Goal: Ask a question

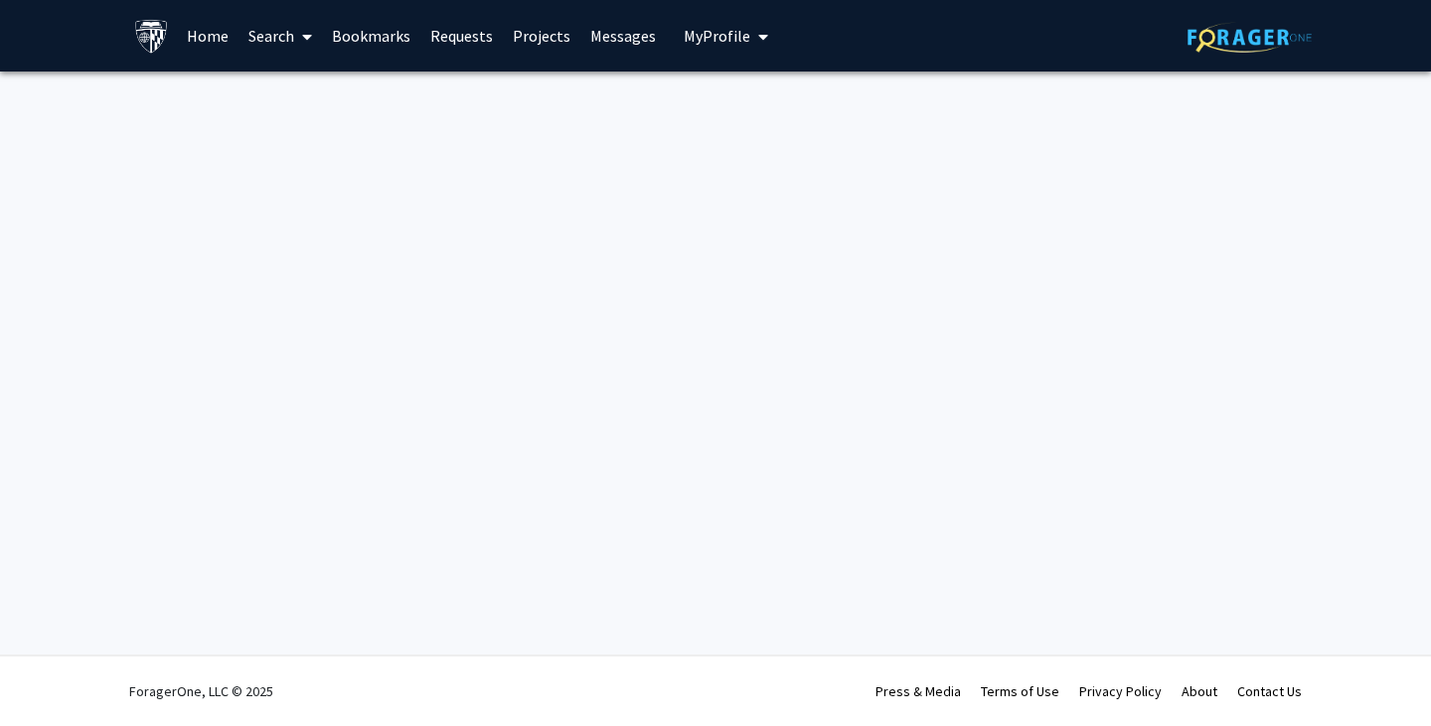
click at [268, 34] on link "Search" at bounding box center [279, 36] width 83 height 70
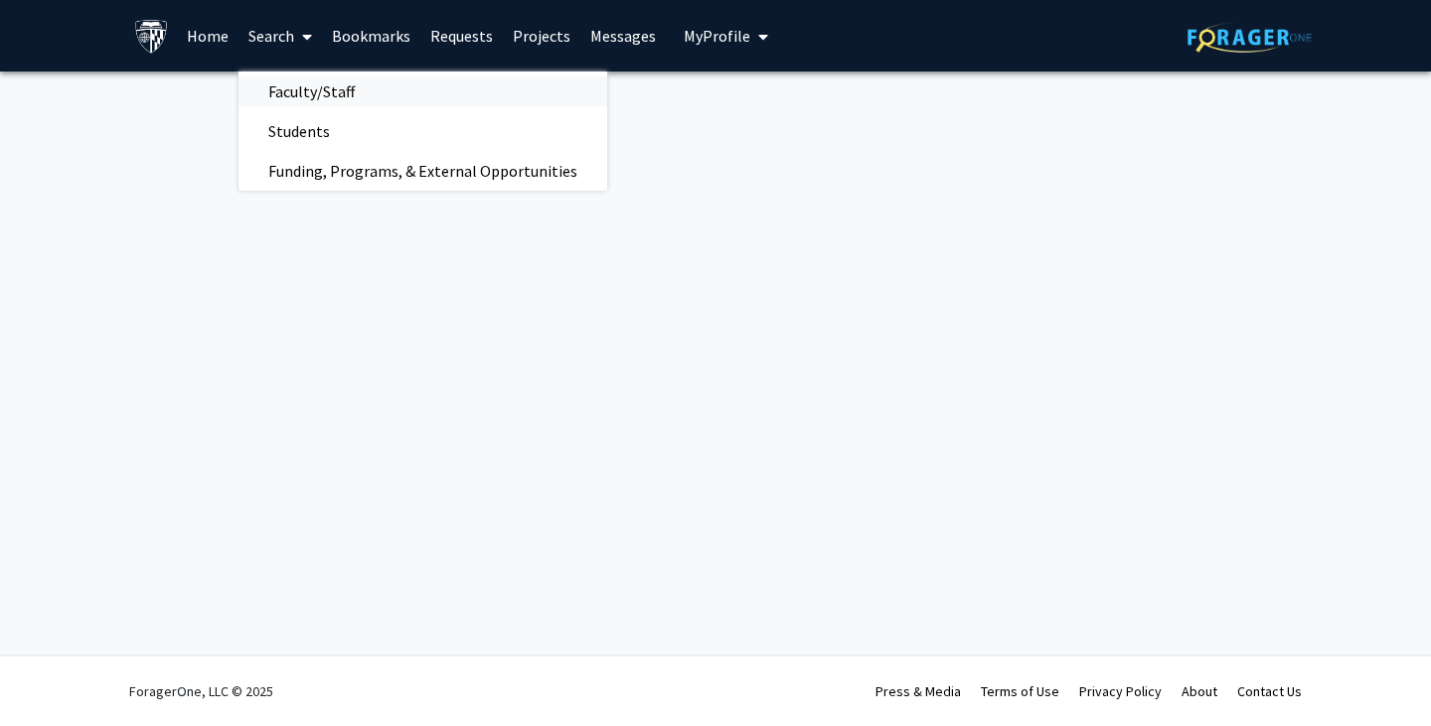
click at [296, 91] on span "Faculty/Staff" at bounding box center [311, 92] width 146 height 40
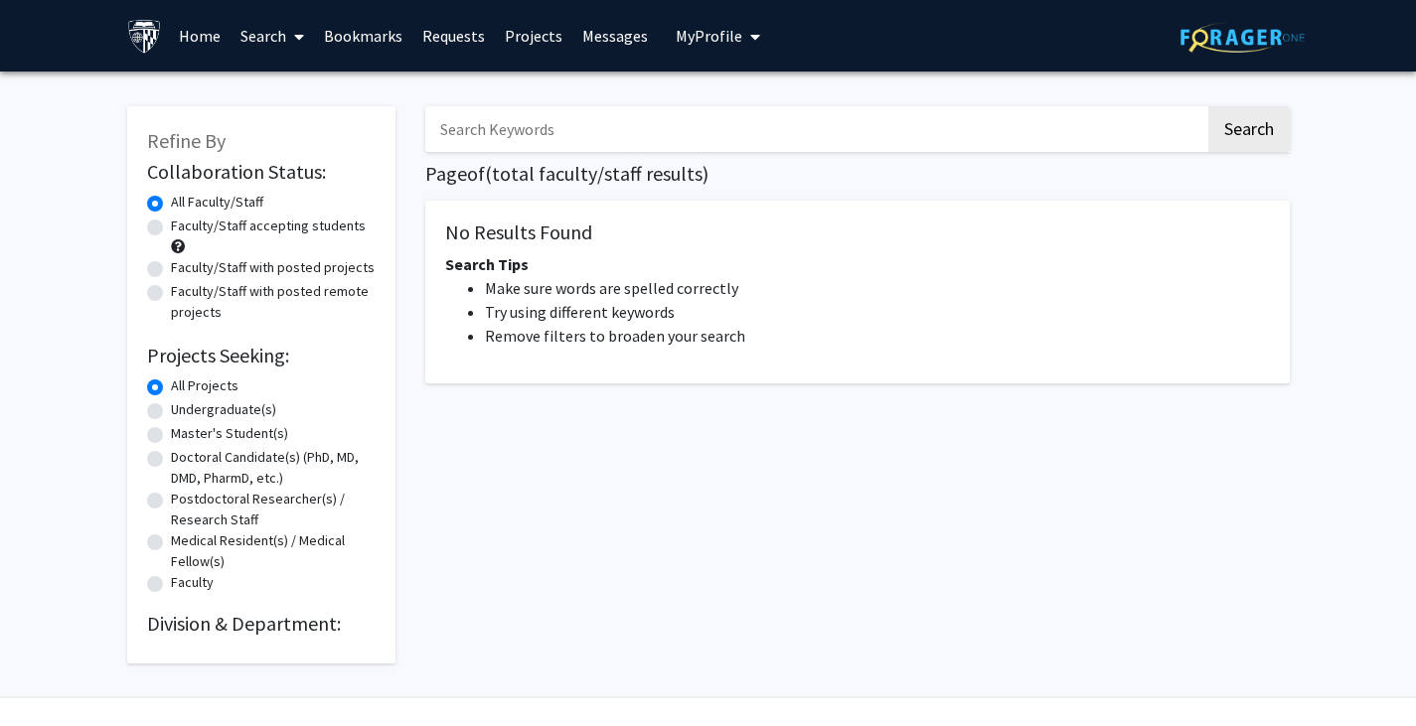
click at [171, 412] on label "Undergraduate(s)" at bounding box center [223, 409] width 105 height 21
click at [171, 412] on input "Undergraduate(s)" at bounding box center [177, 405] width 13 height 13
radio input "true"
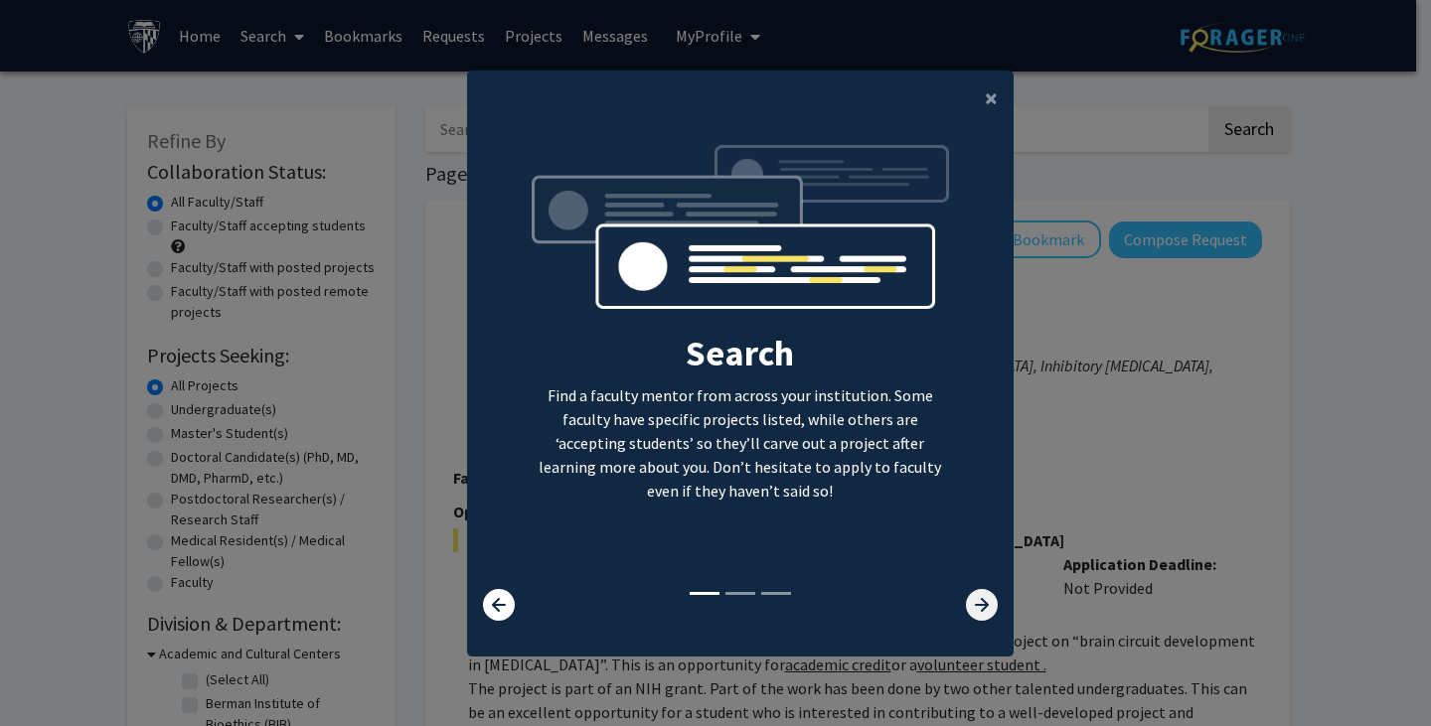
click at [968, 617] on icon at bounding box center [982, 605] width 32 height 32
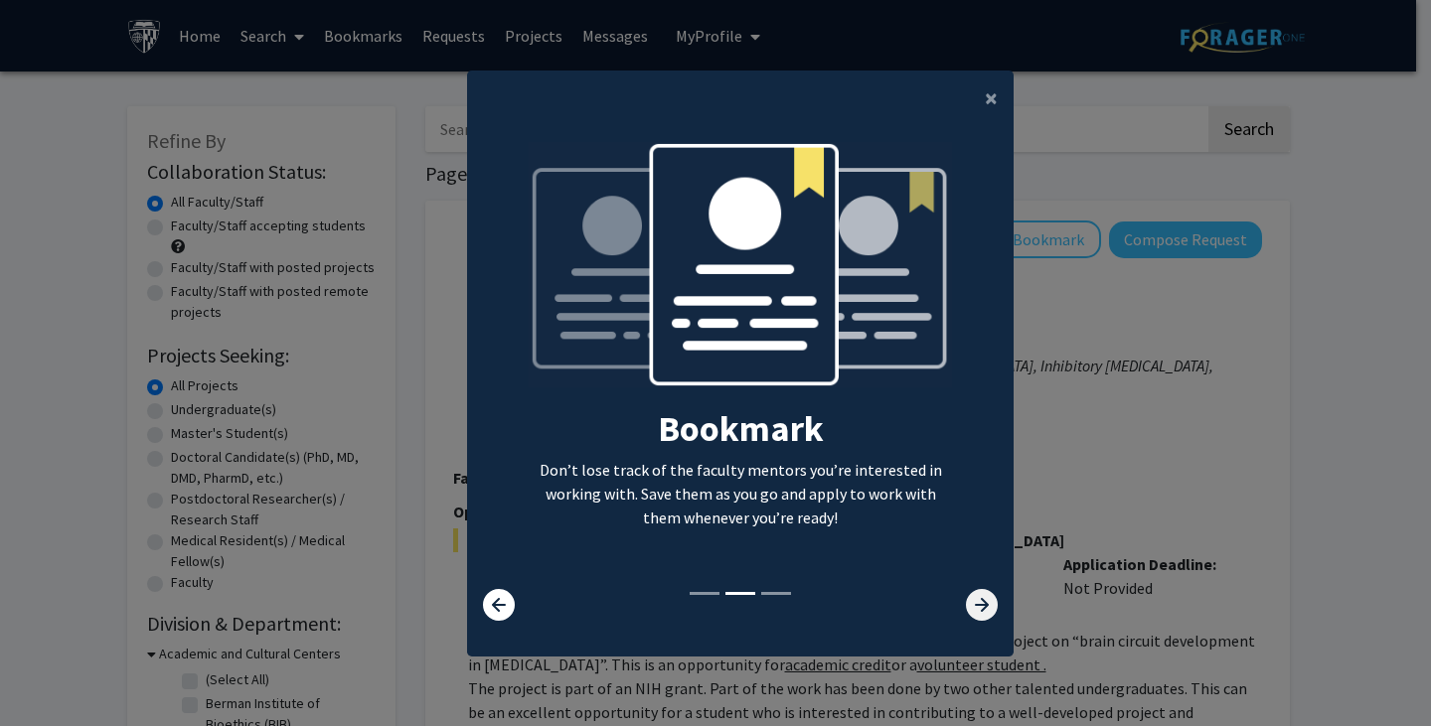
click at [968, 617] on icon at bounding box center [982, 605] width 32 height 32
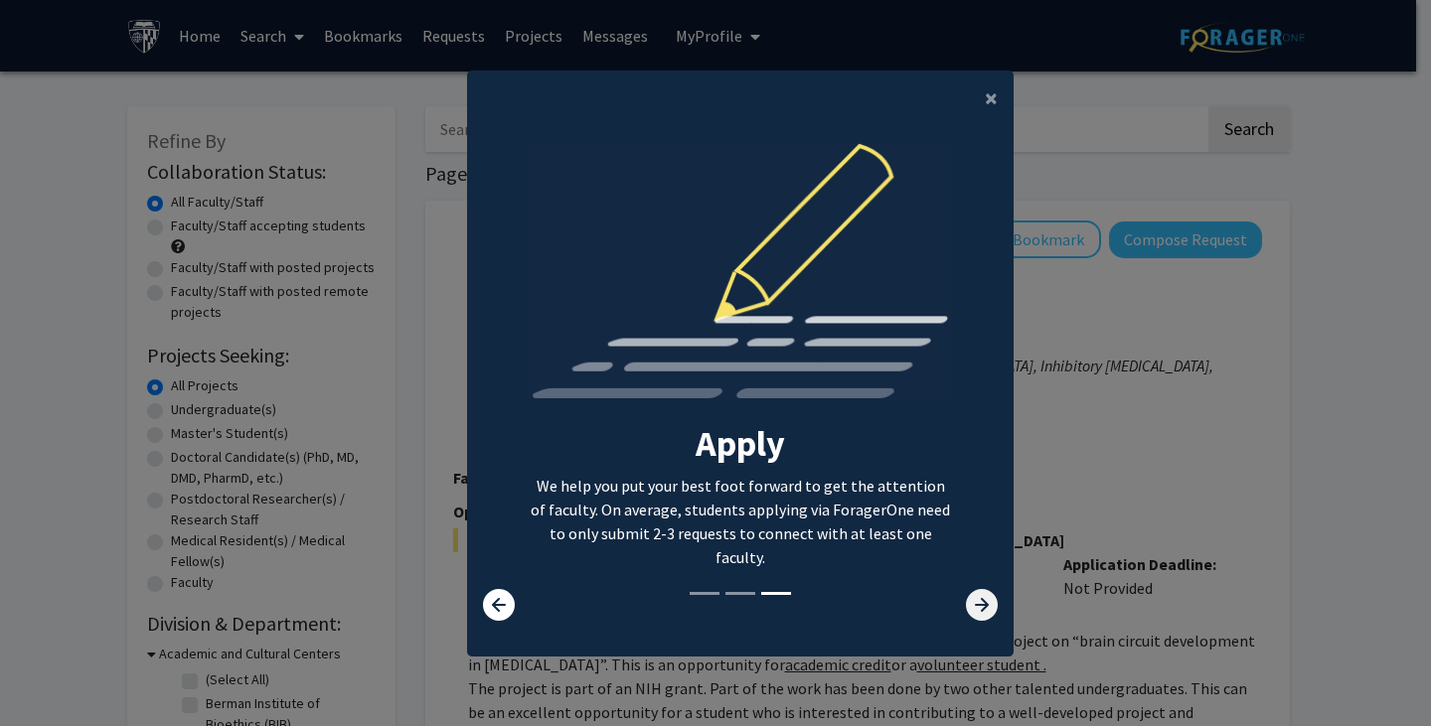
click at [968, 617] on icon at bounding box center [982, 605] width 32 height 32
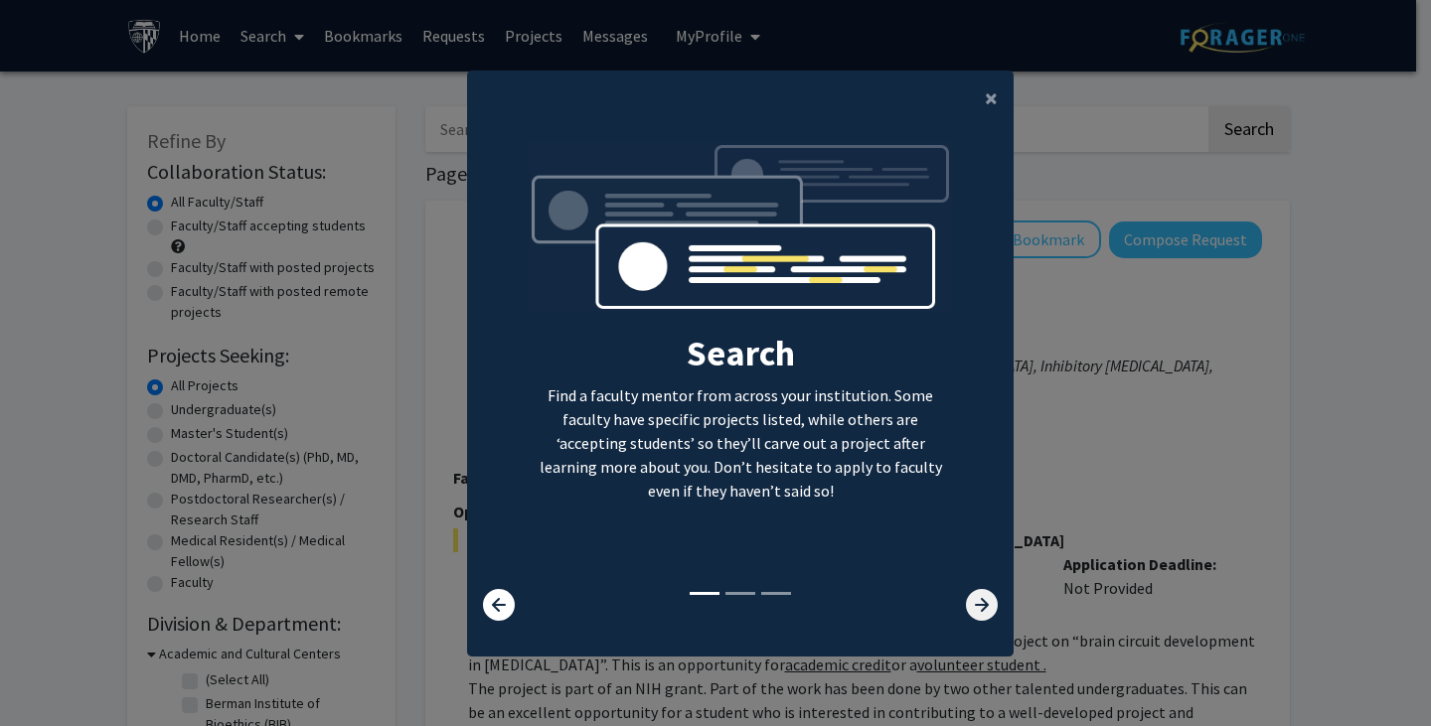
click at [968, 617] on icon at bounding box center [982, 605] width 32 height 32
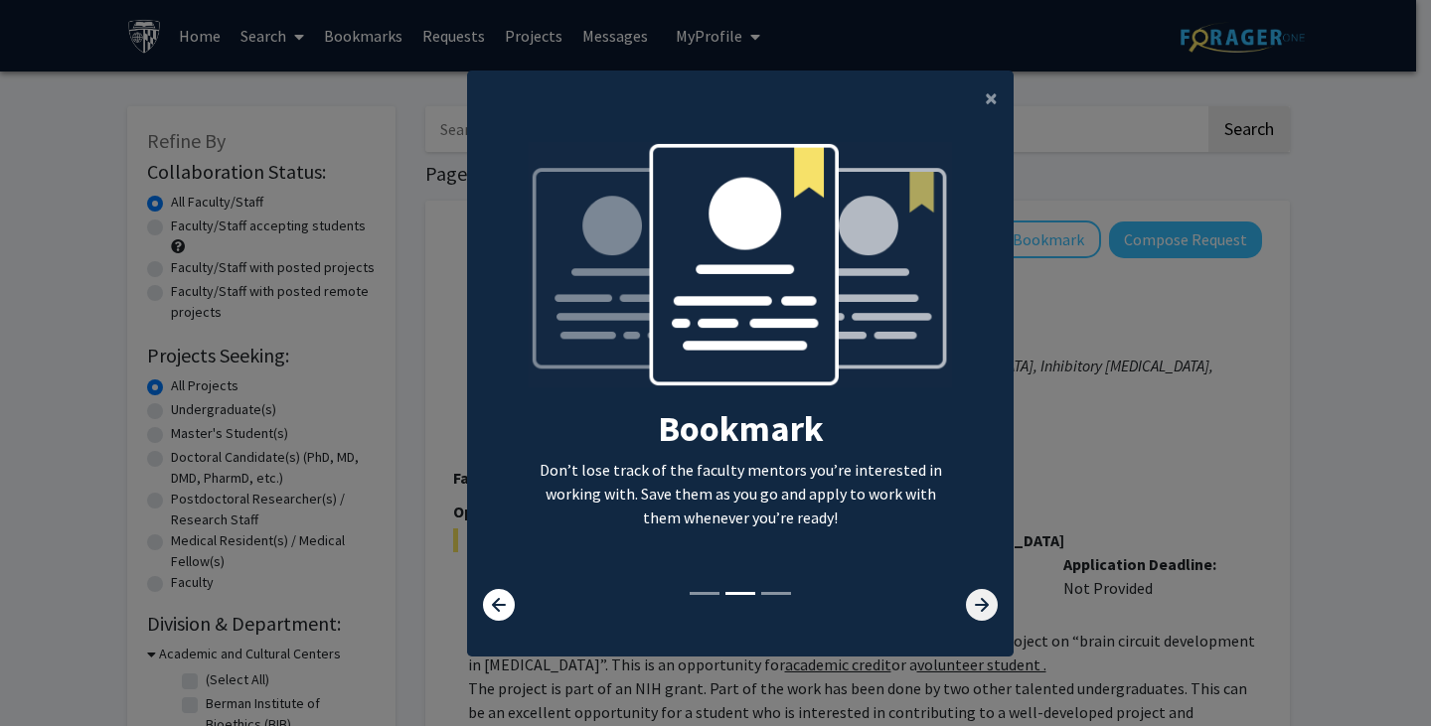
click at [968, 617] on icon at bounding box center [982, 605] width 32 height 32
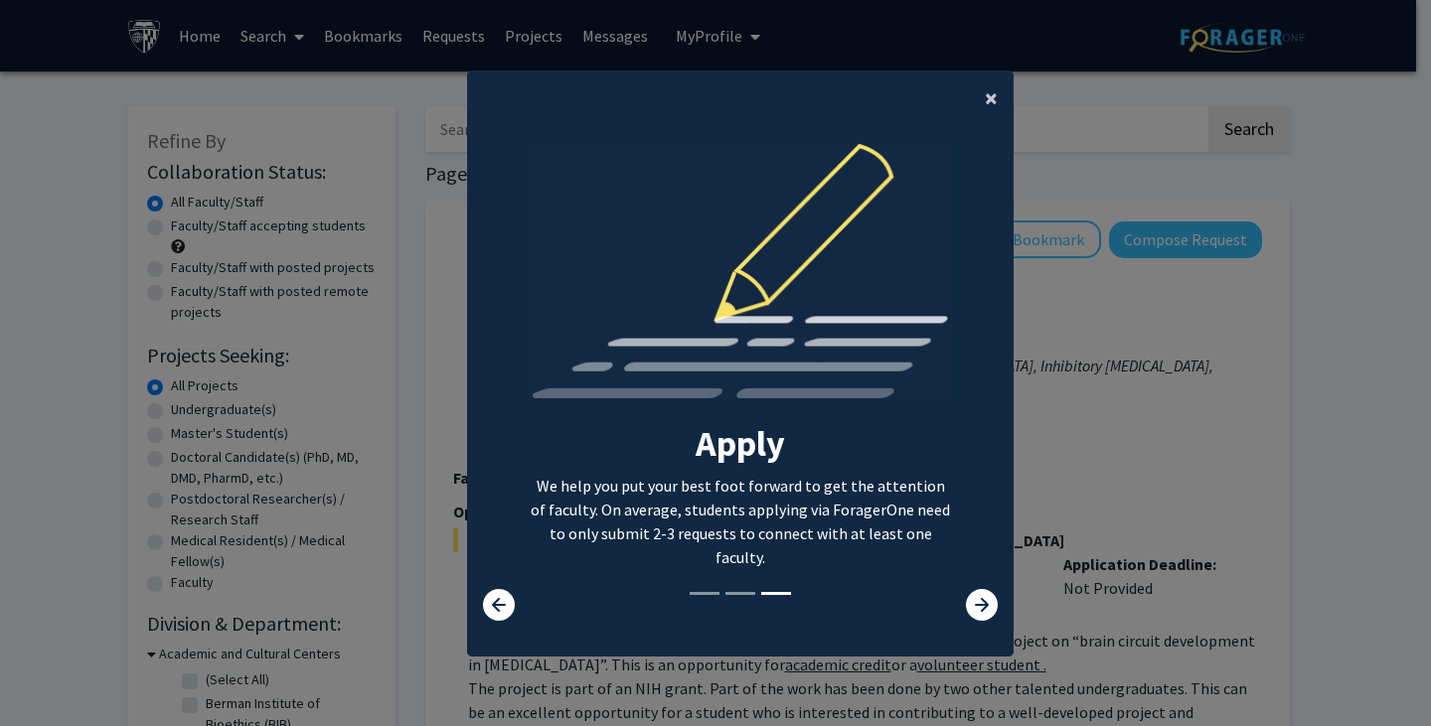
click at [985, 105] on span "×" at bounding box center [991, 97] width 13 height 31
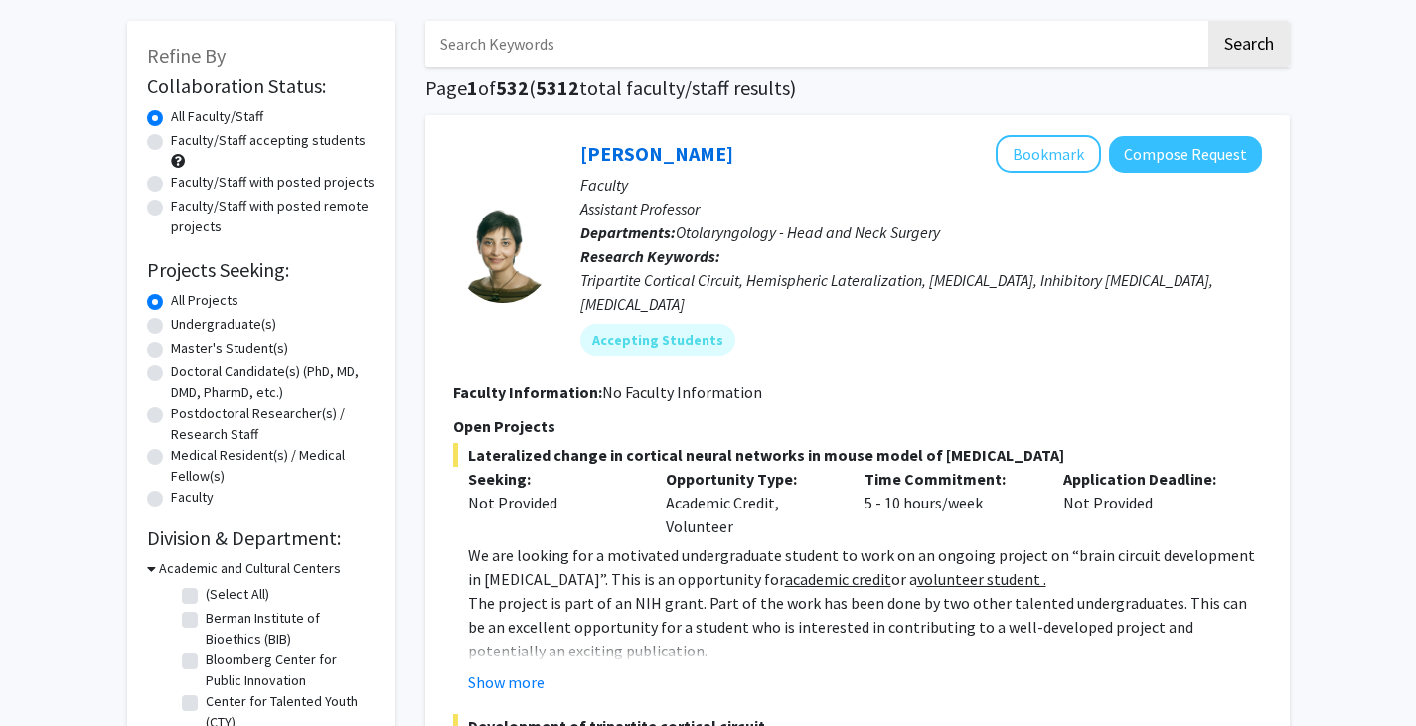
scroll to position [84, 0]
click at [171, 323] on label "Undergraduate(s)" at bounding box center [223, 325] width 105 height 21
click at [171, 323] on input "Undergraduate(s)" at bounding box center [177, 321] width 13 height 13
radio input "true"
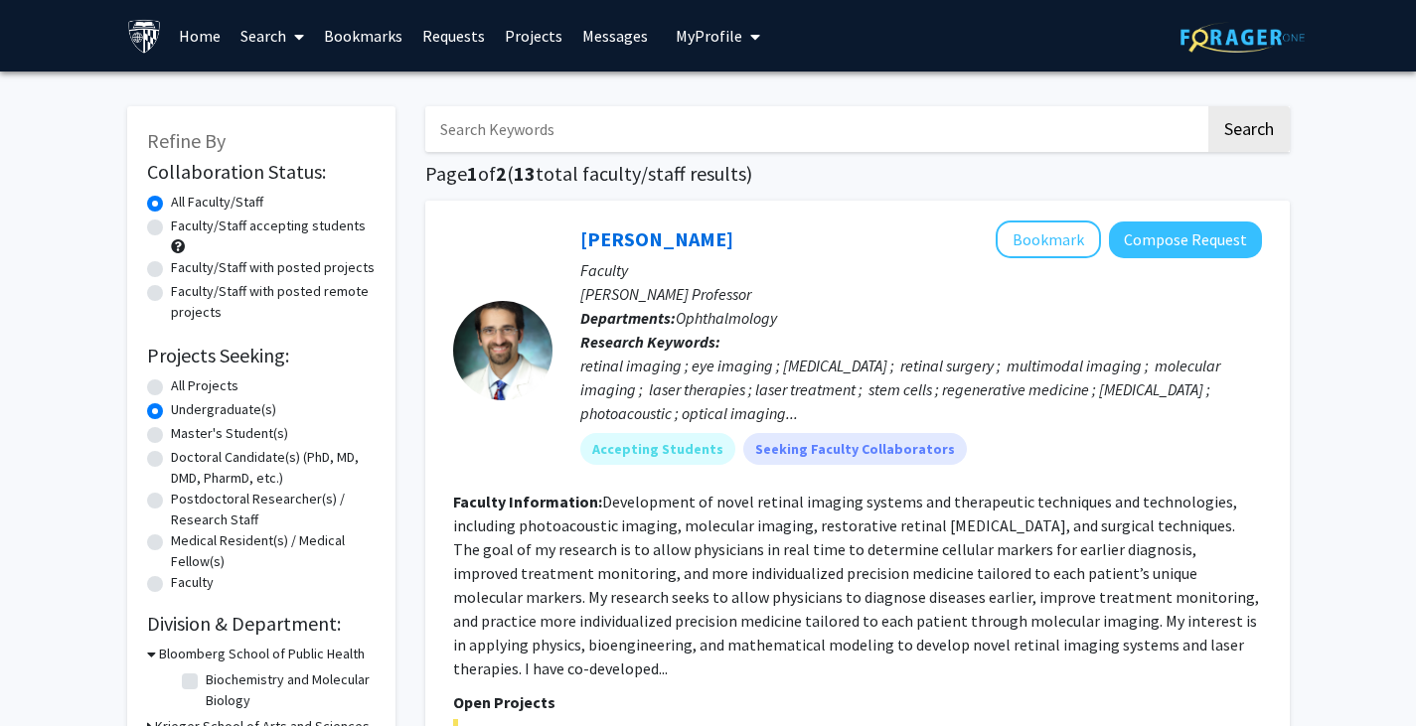
click at [171, 265] on label "Faculty/Staff with posted projects" at bounding box center [273, 267] width 204 height 21
click at [171, 265] on input "Faculty/Staff with posted projects" at bounding box center [177, 263] width 13 height 13
radio input "true"
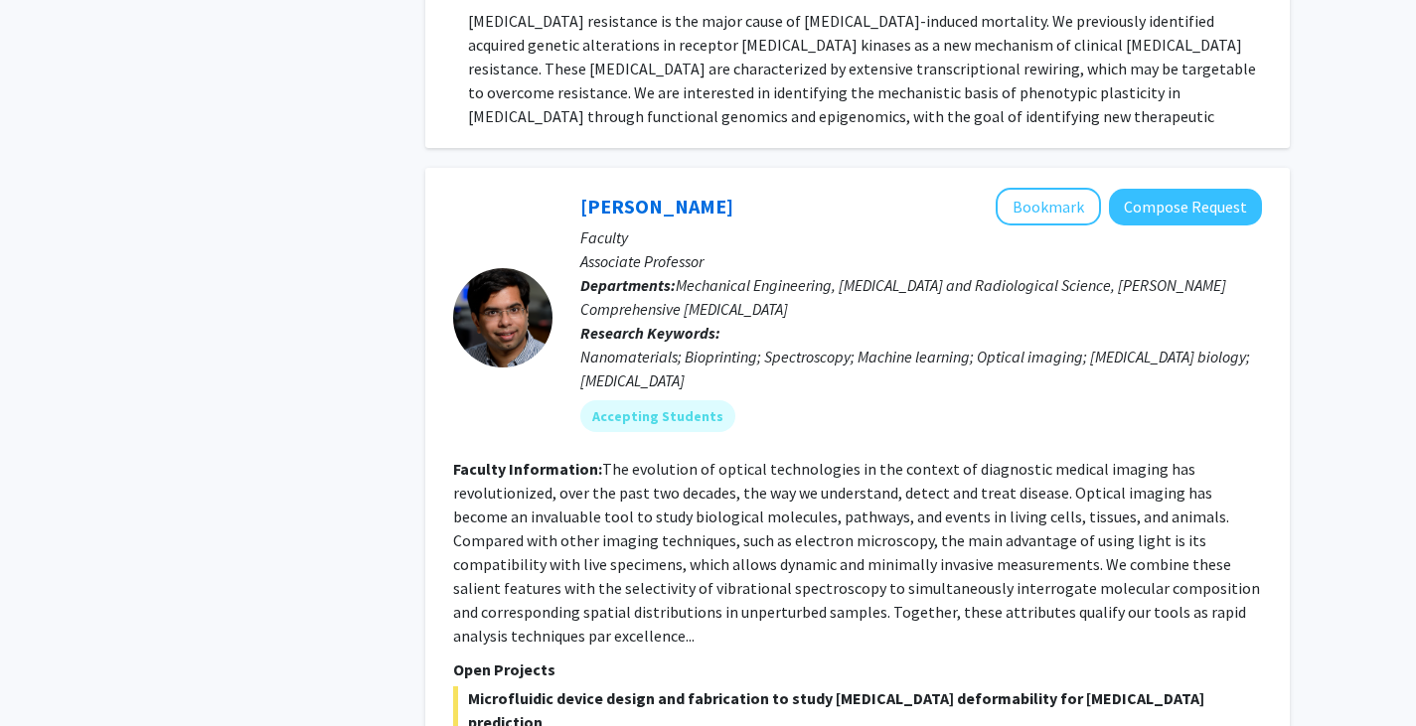
scroll to position [4890, 0]
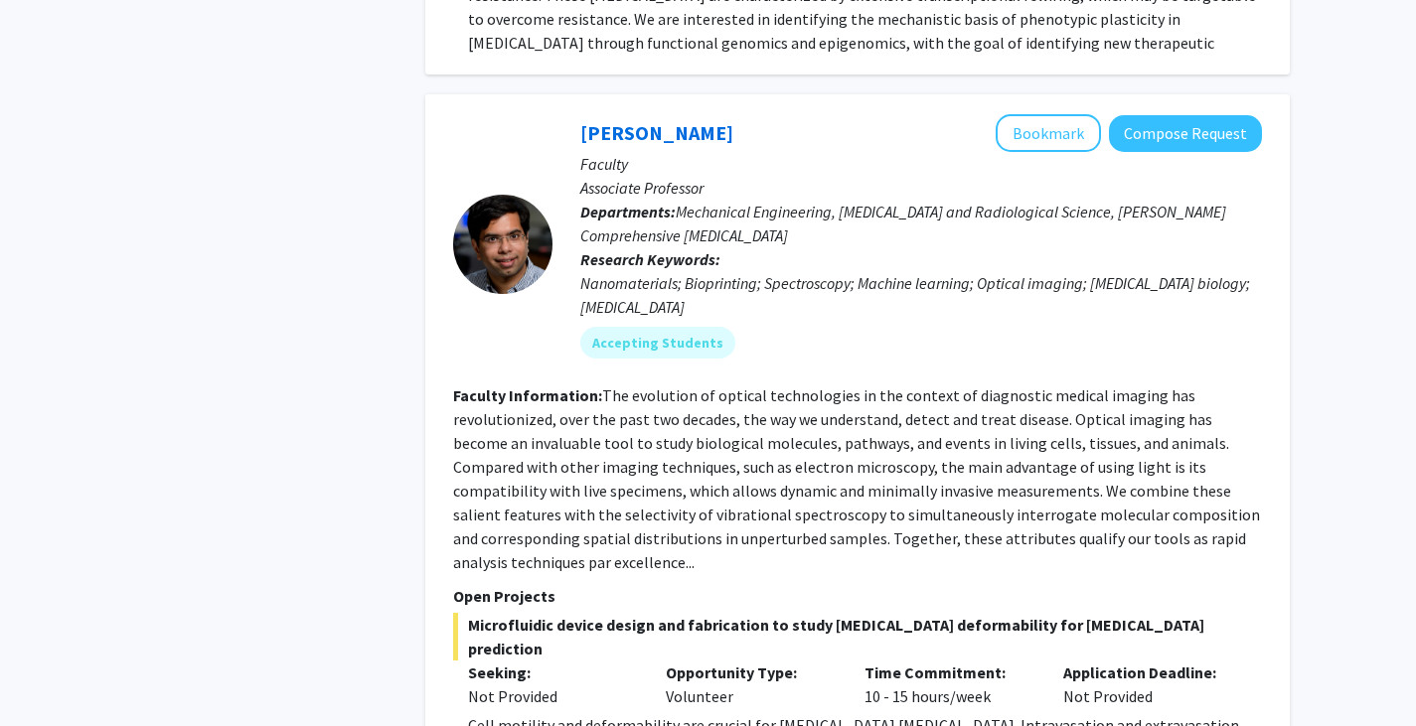
click at [839, 386] on fg-read-more "The evolution of optical technologies in the context of diagnostic medical imag…" at bounding box center [856, 479] width 807 height 187
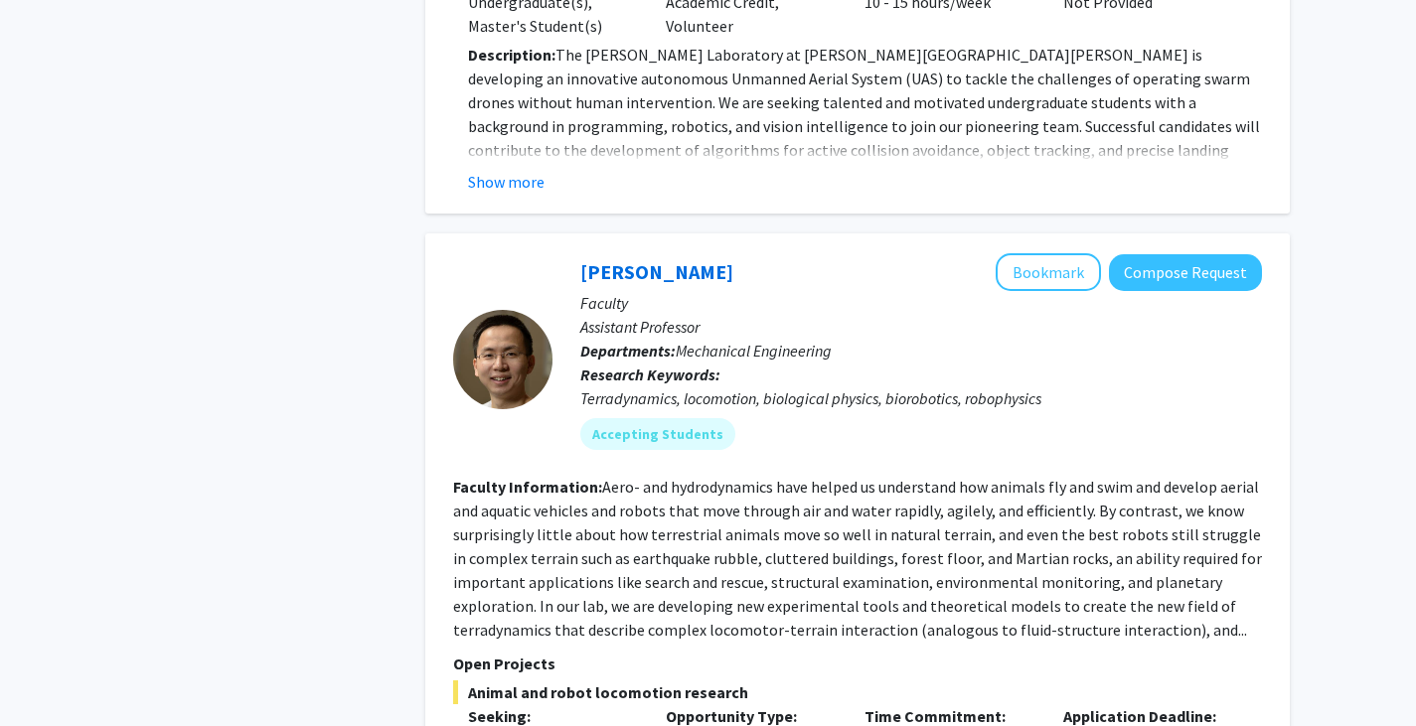
scroll to position [5820, 0]
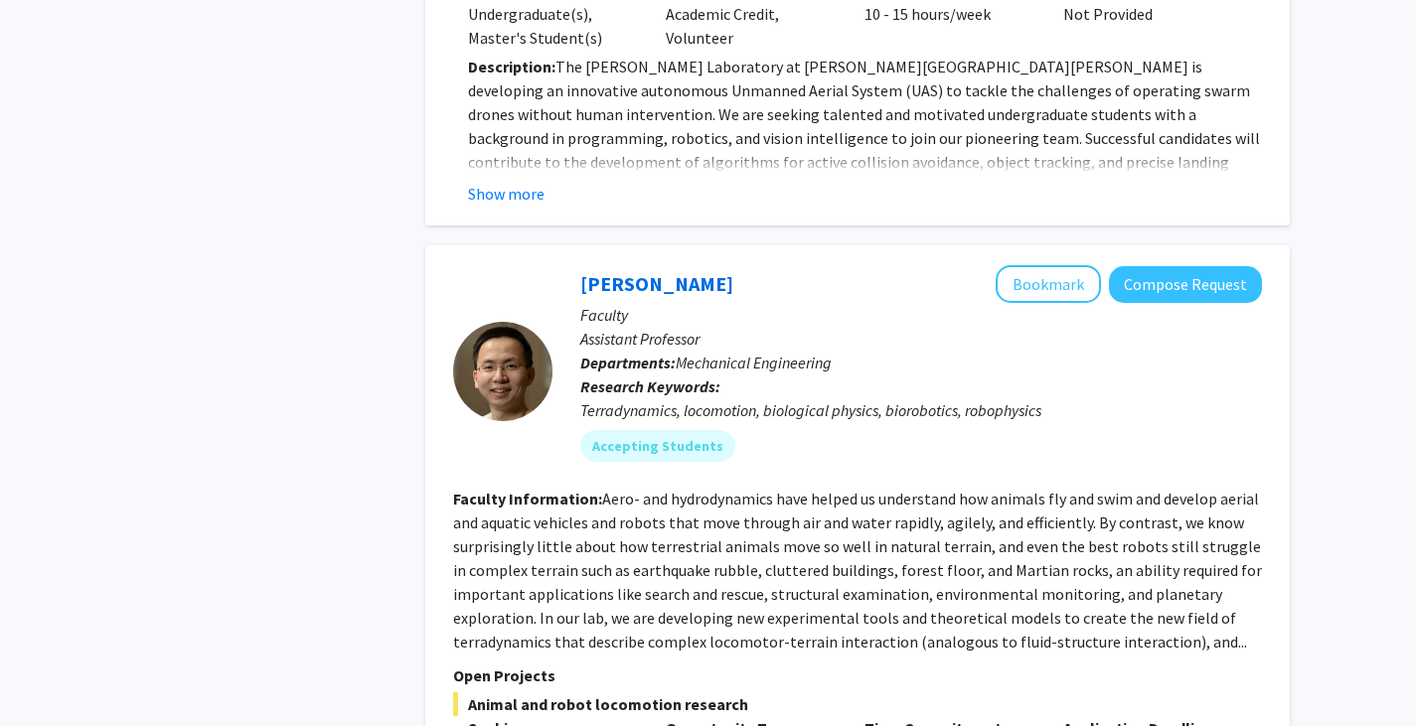
click at [1172, 303] on p "Faculty" at bounding box center [921, 315] width 682 height 24
click at [1164, 266] on button "Compose Request" at bounding box center [1185, 284] width 153 height 37
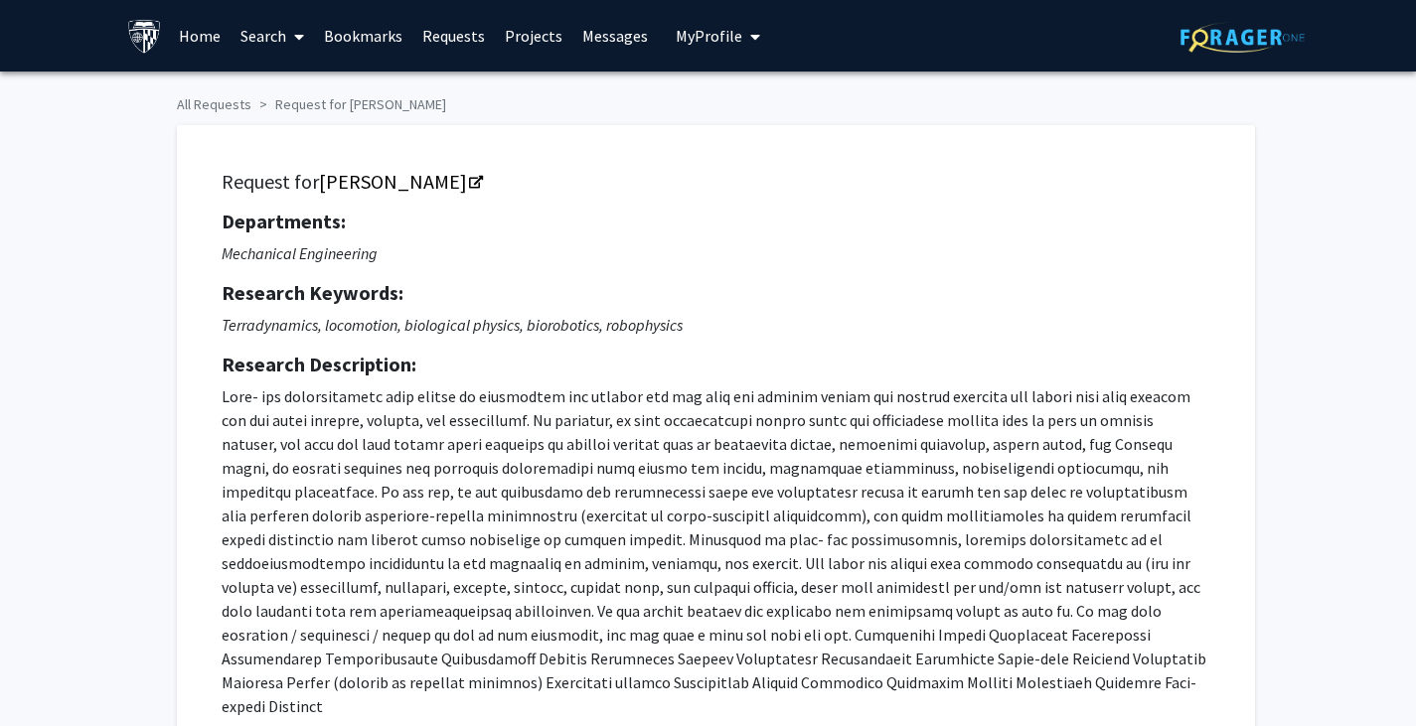
click at [469, 231] on h5 "Departments:" at bounding box center [716, 222] width 989 height 24
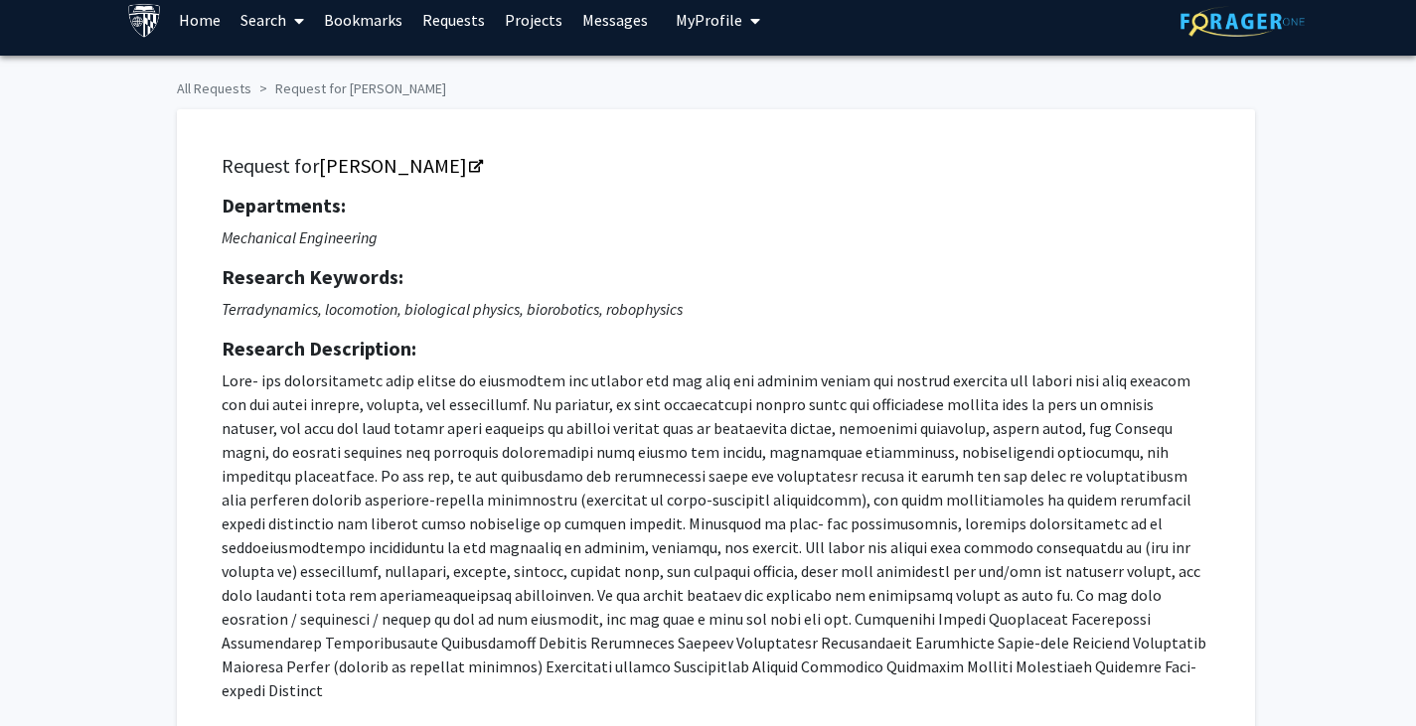
scroll to position [15, 0]
